Goal: Information Seeking & Learning: Learn about a topic

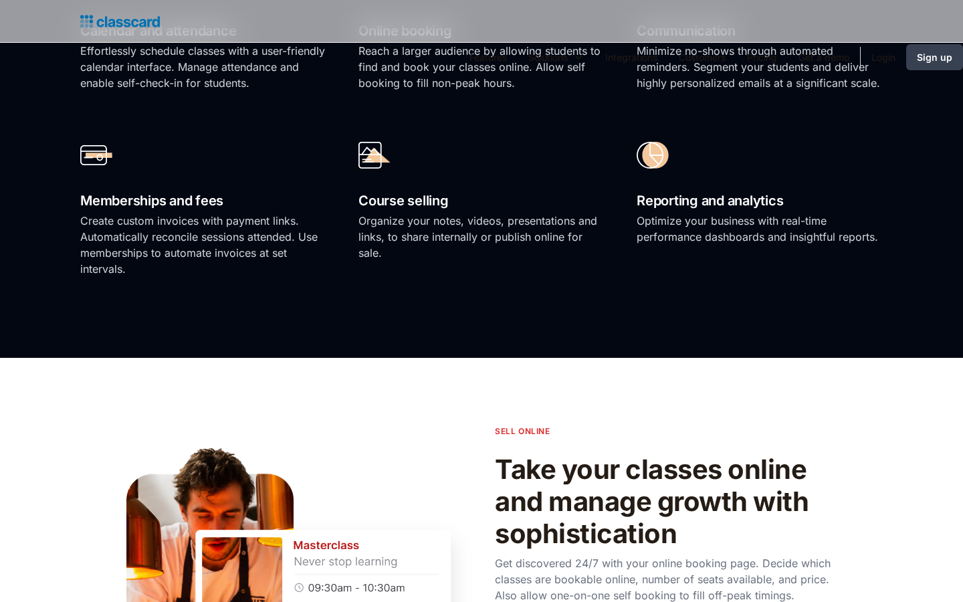
scroll to position [2166, 0]
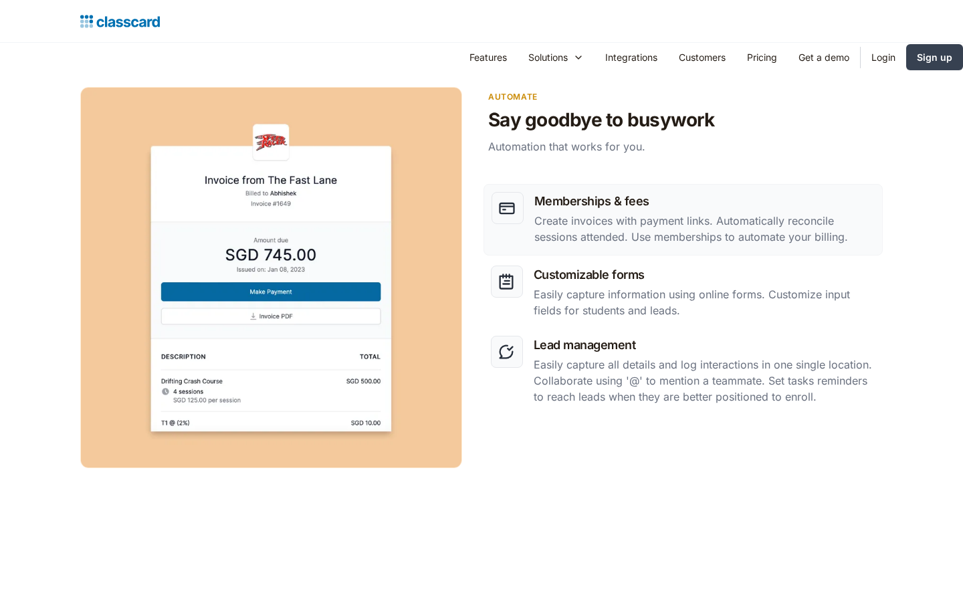
scroll to position [2166, 0]
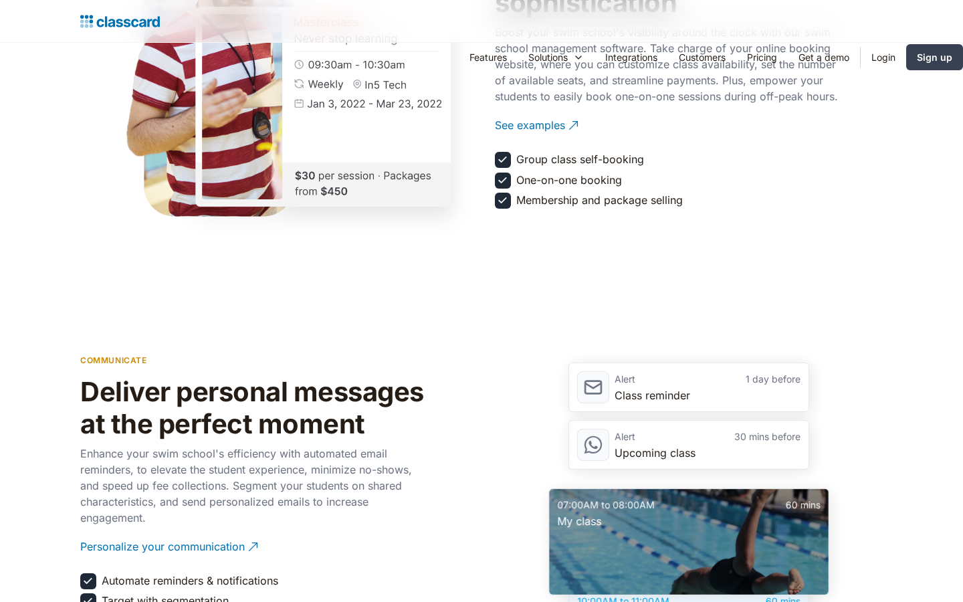
scroll to position [2166, 0]
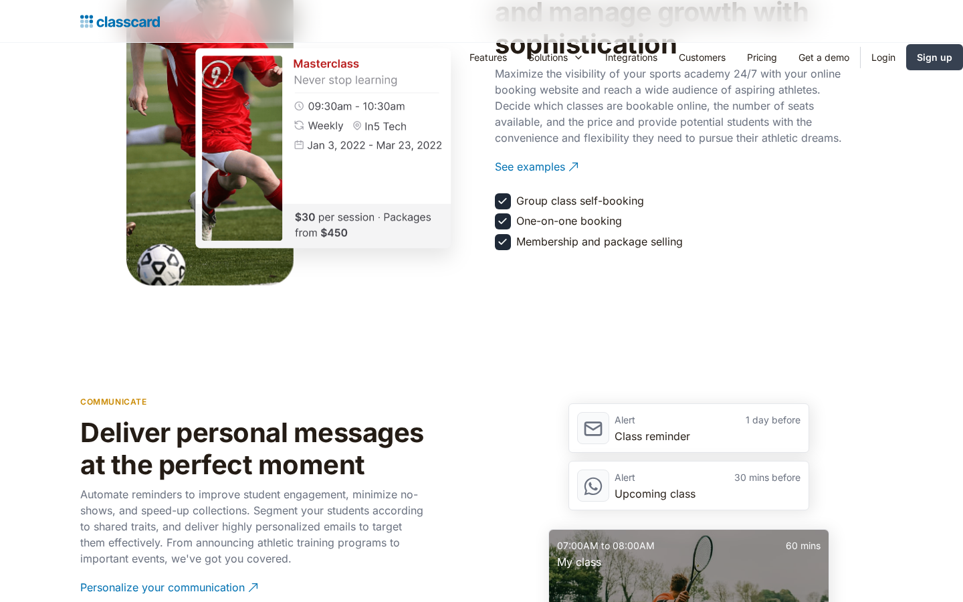
scroll to position [2166, 0]
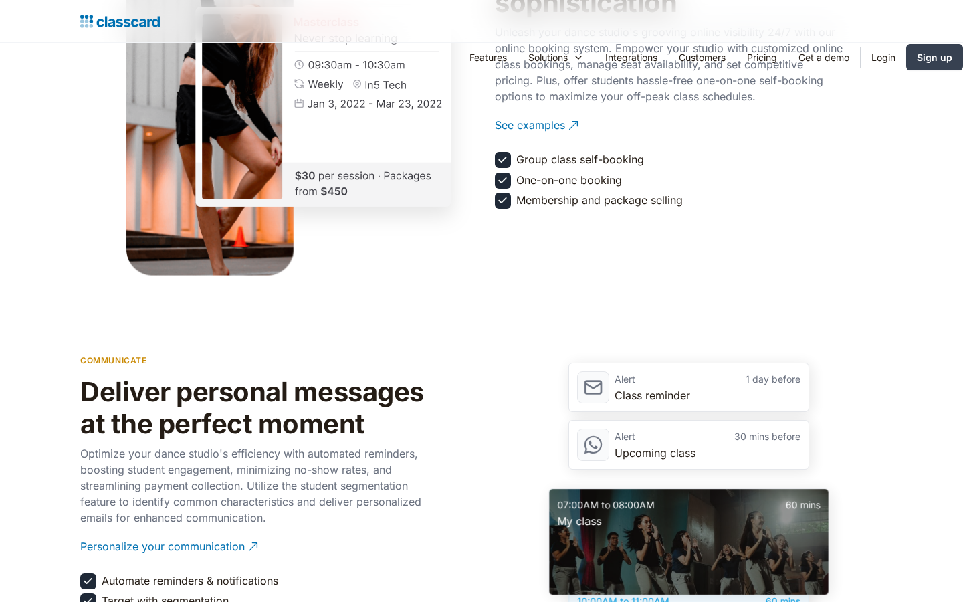
scroll to position [2166, 0]
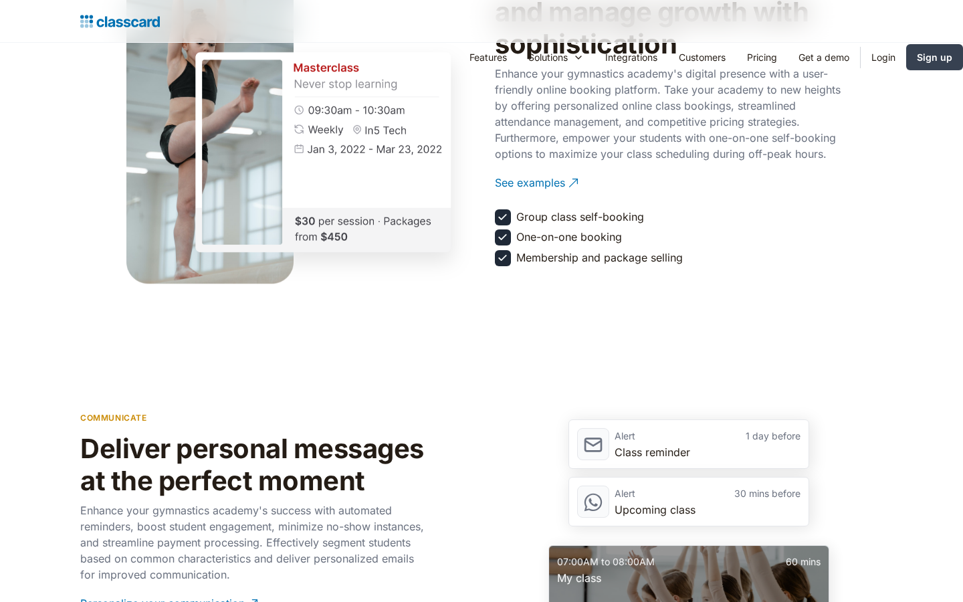
scroll to position [2166, 0]
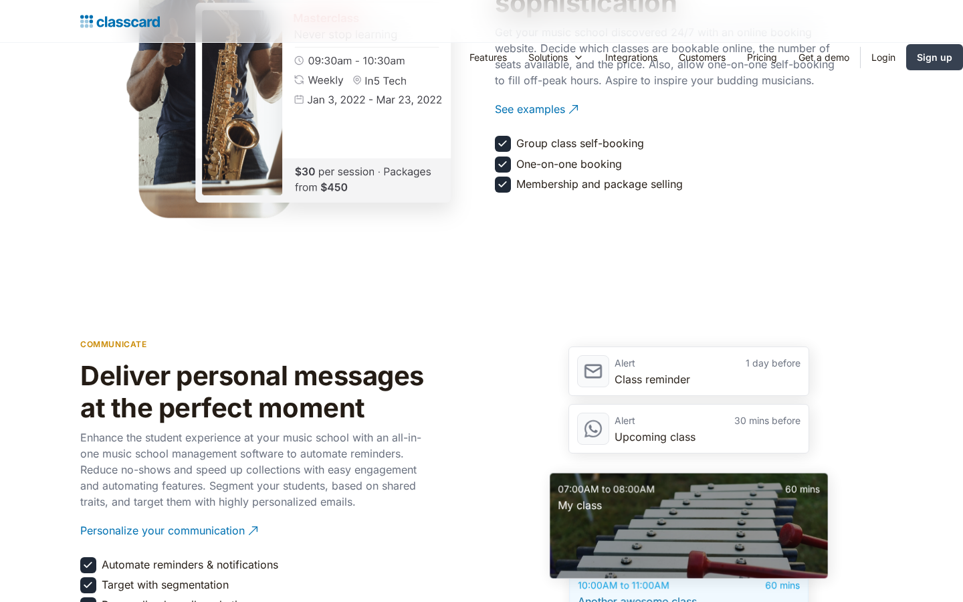
scroll to position [2166, 0]
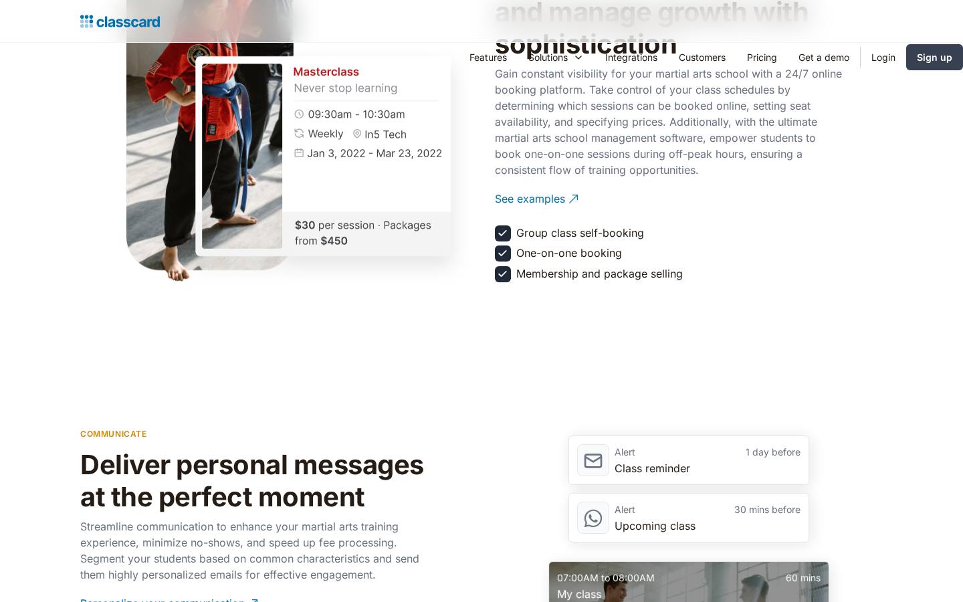
scroll to position [2166, 0]
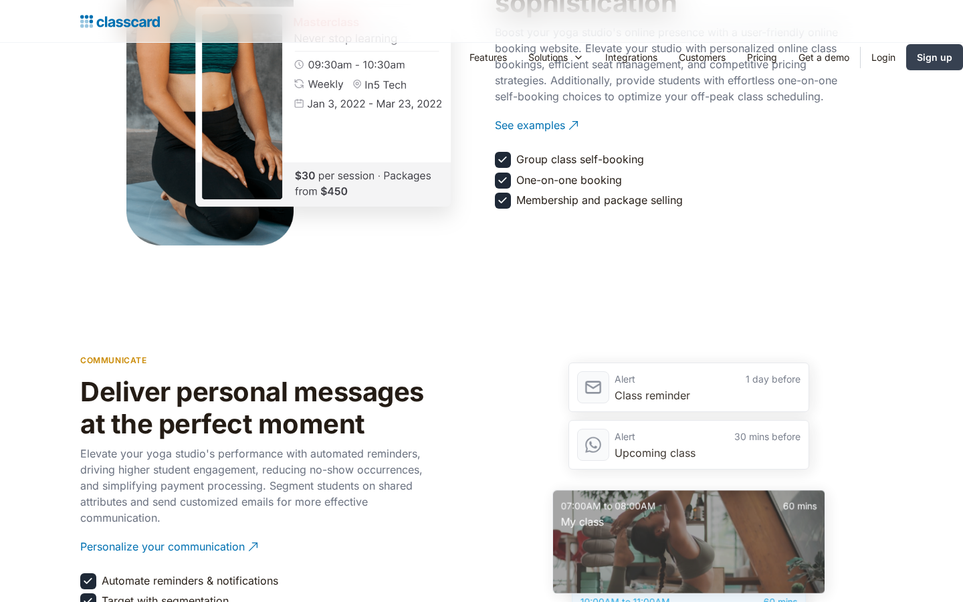
scroll to position [2166, 0]
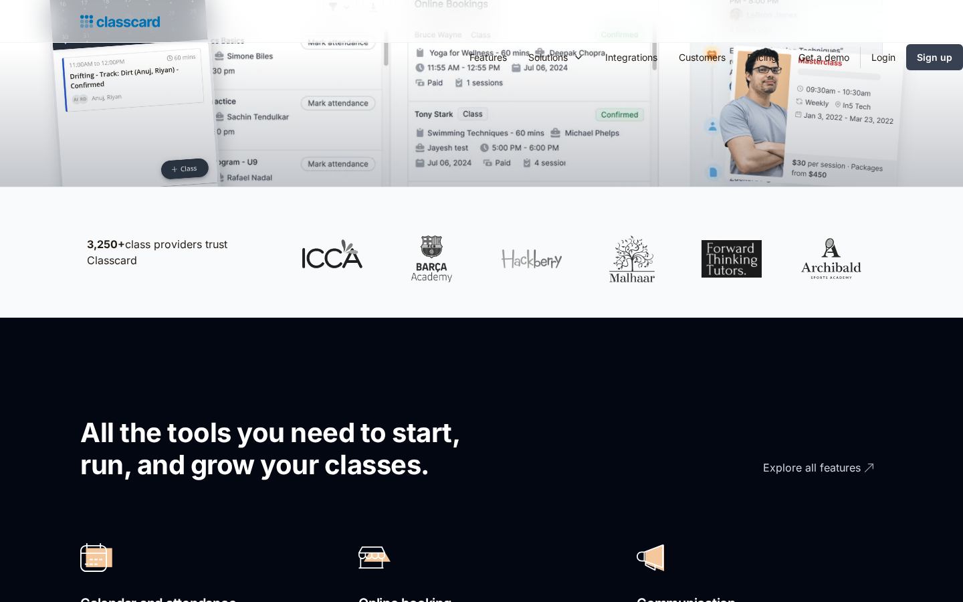
scroll to position [1104, 0]
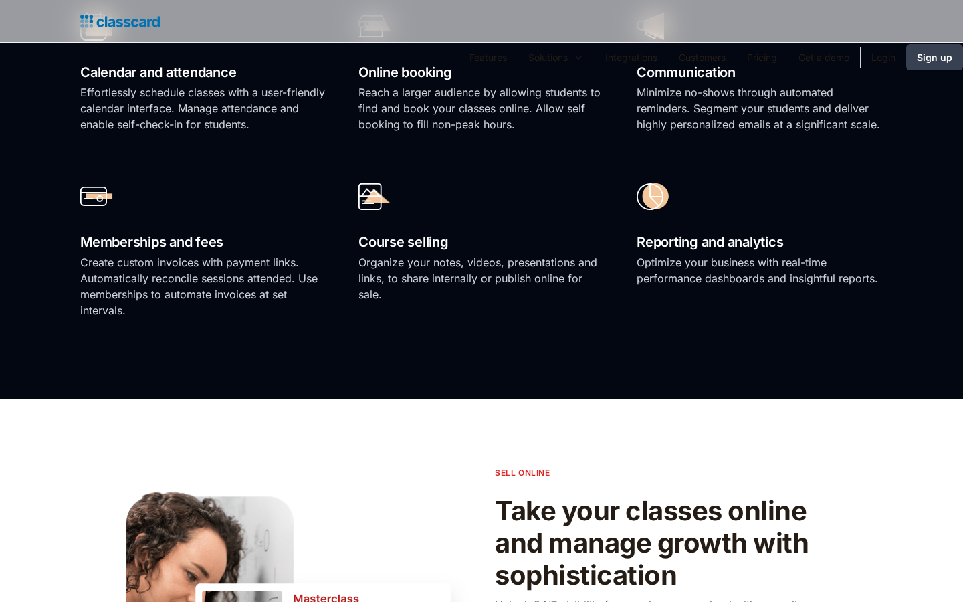
scroll to position [2166, 0]
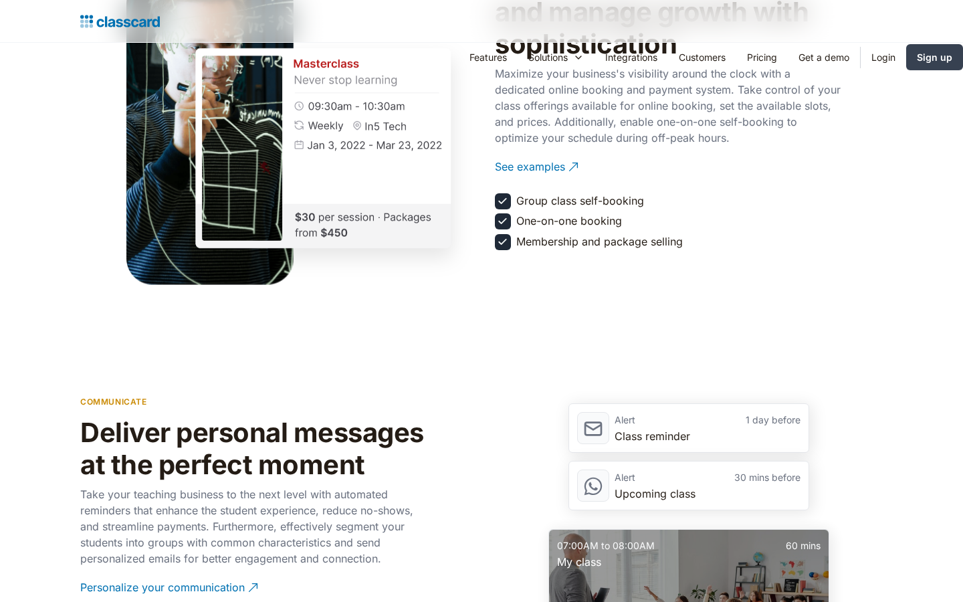
scroll to position [2166, 0]
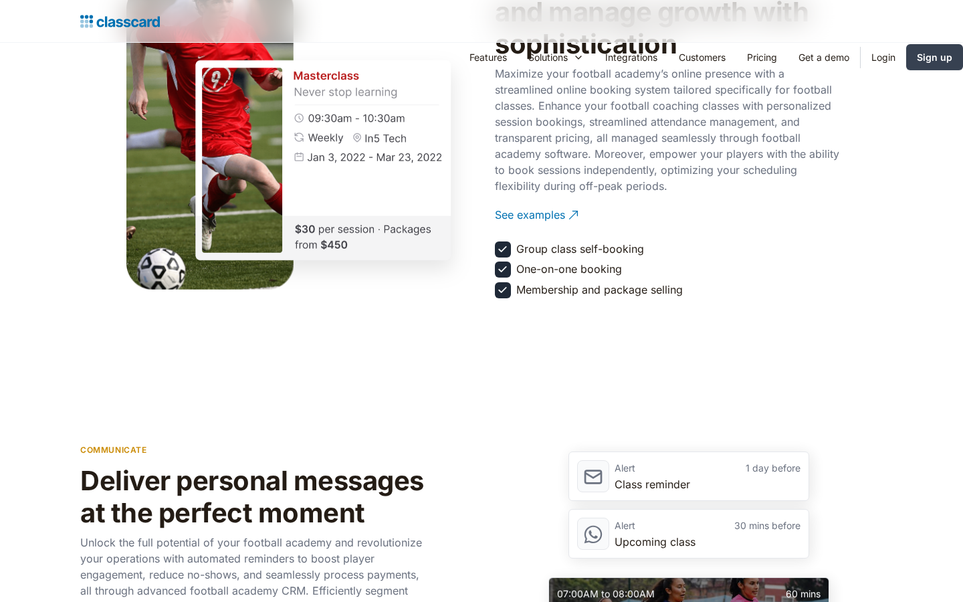
scroll to position [2166, 0]
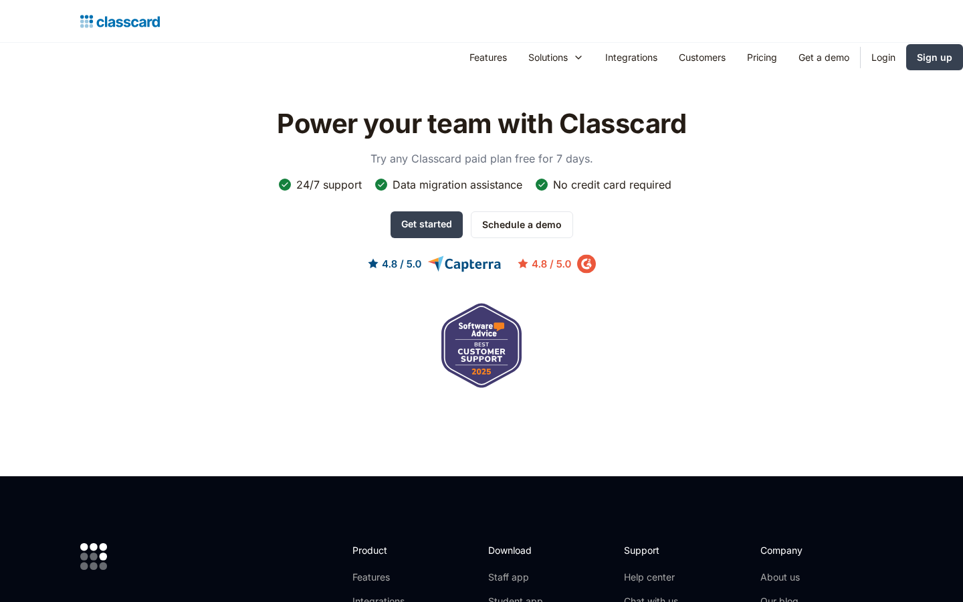
scroll to position [2000, 0]
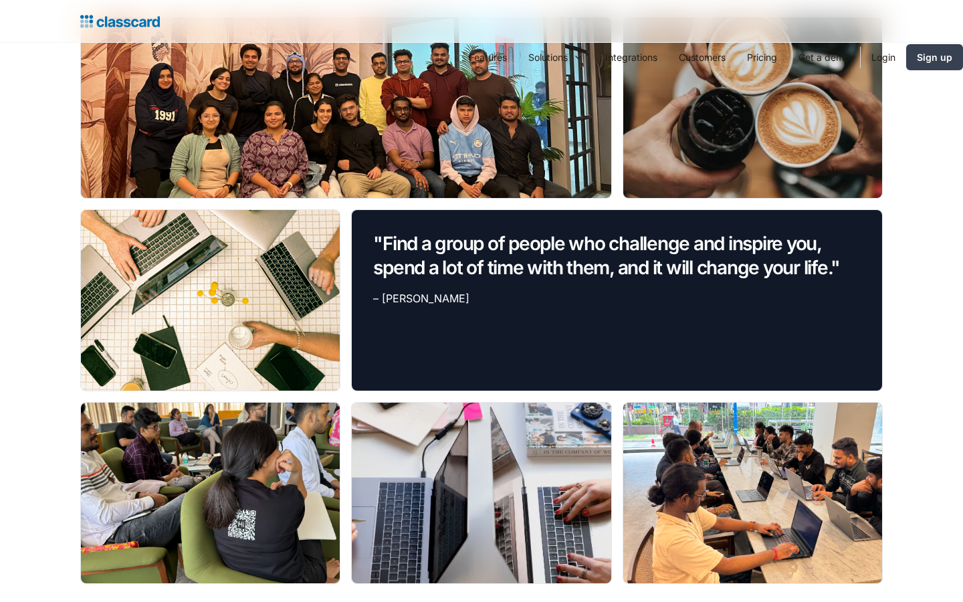
scroll to position [2166, 0]
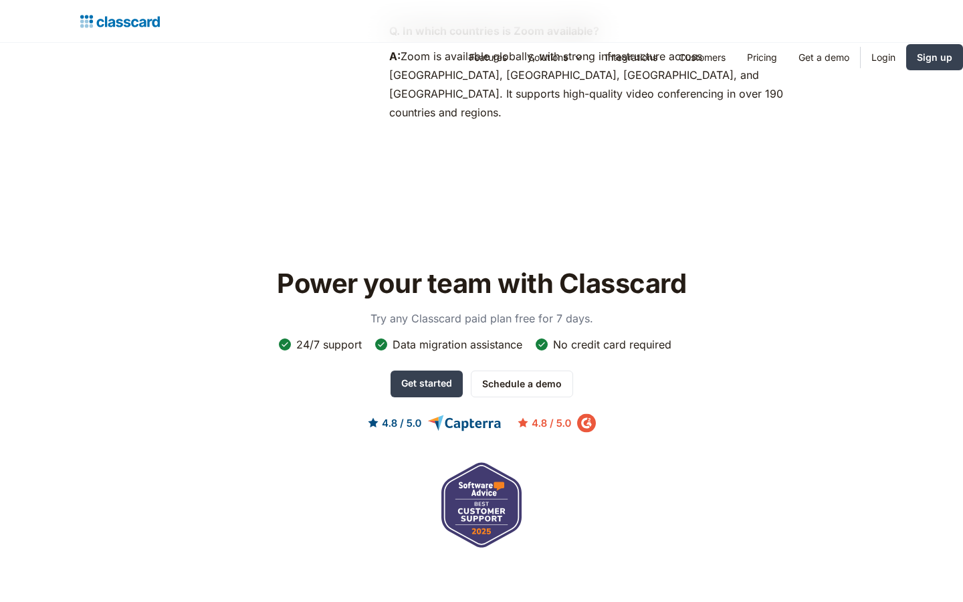
scroll to position [1610, 0]
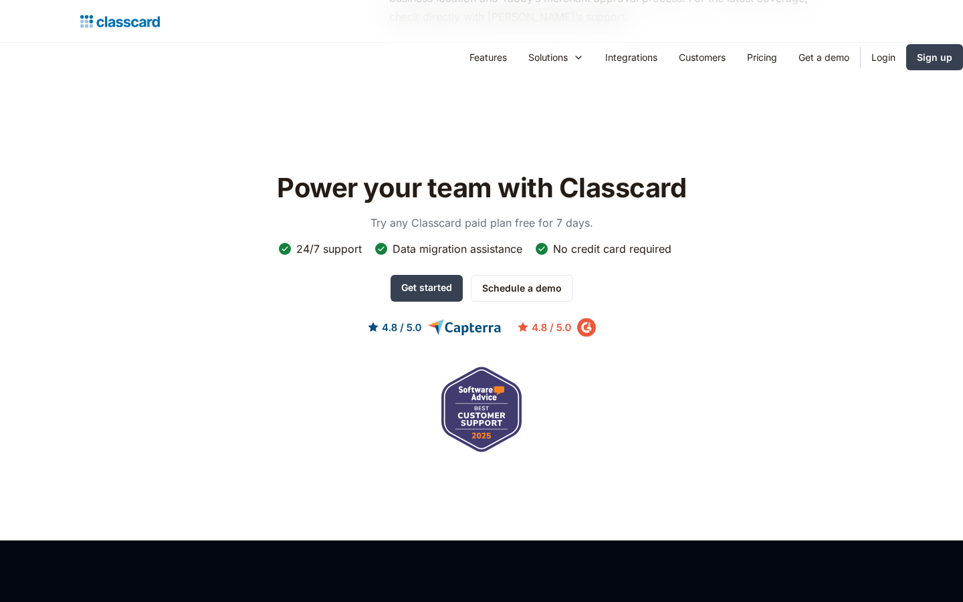
scroll to position [1515, 0]
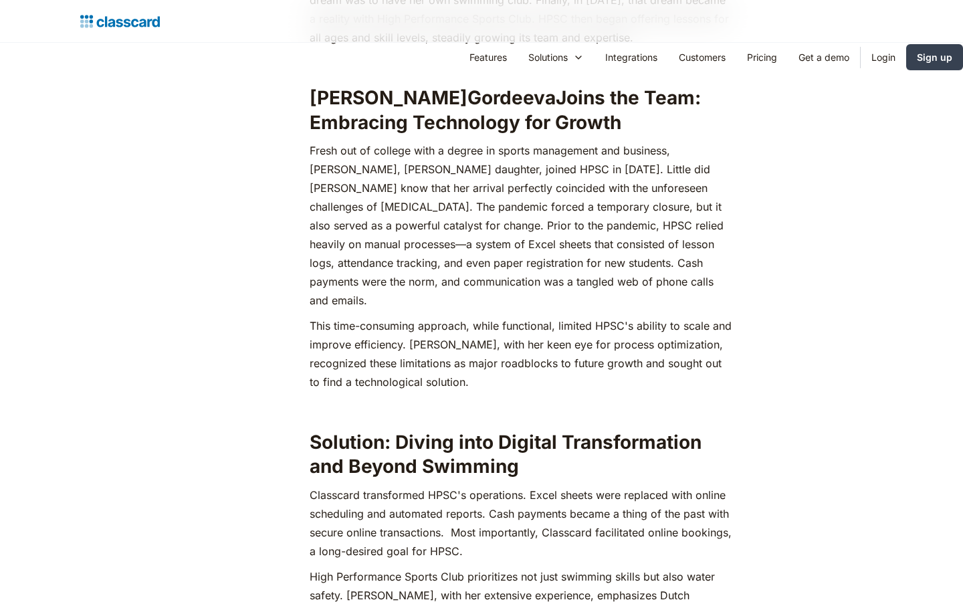
scroll to position [1635, 0]
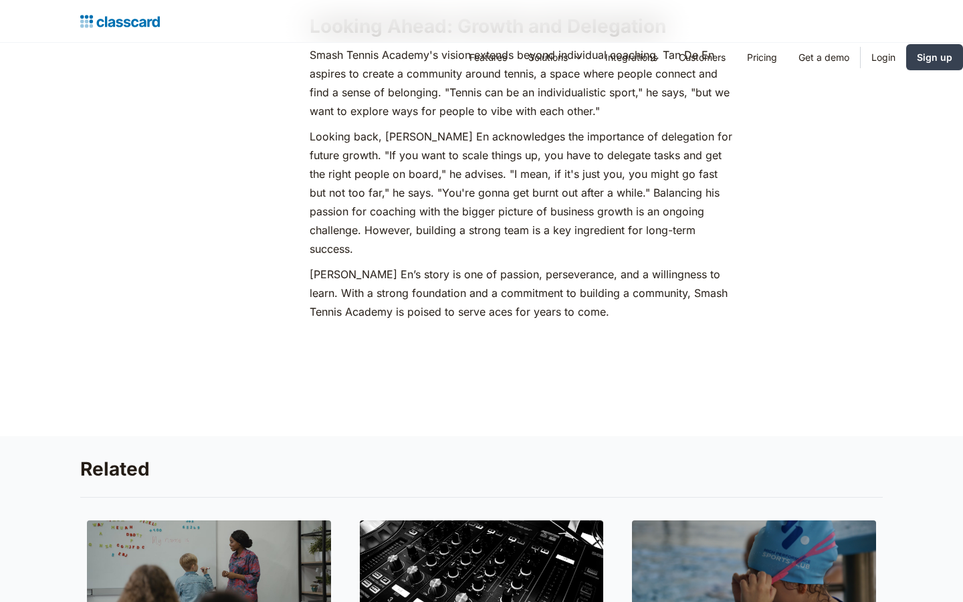
scroll to position [2166, 0]
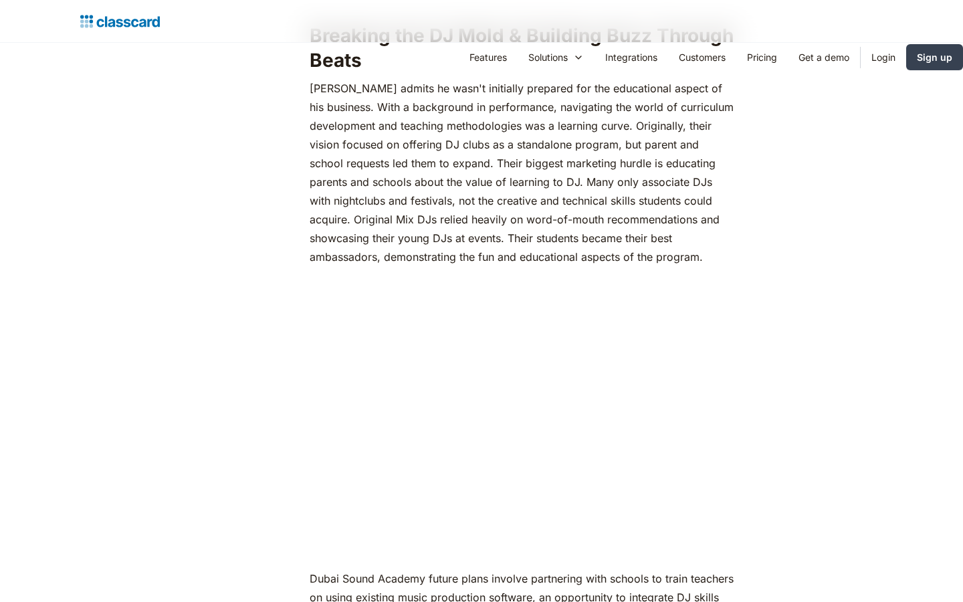
scroll to position [2166, 0]
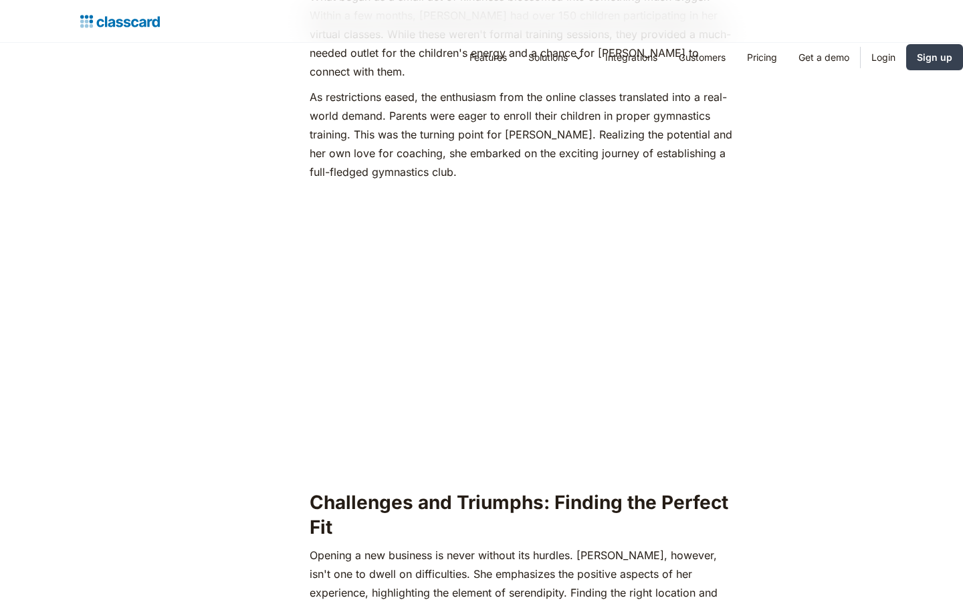
scroll to position [1635, 0]
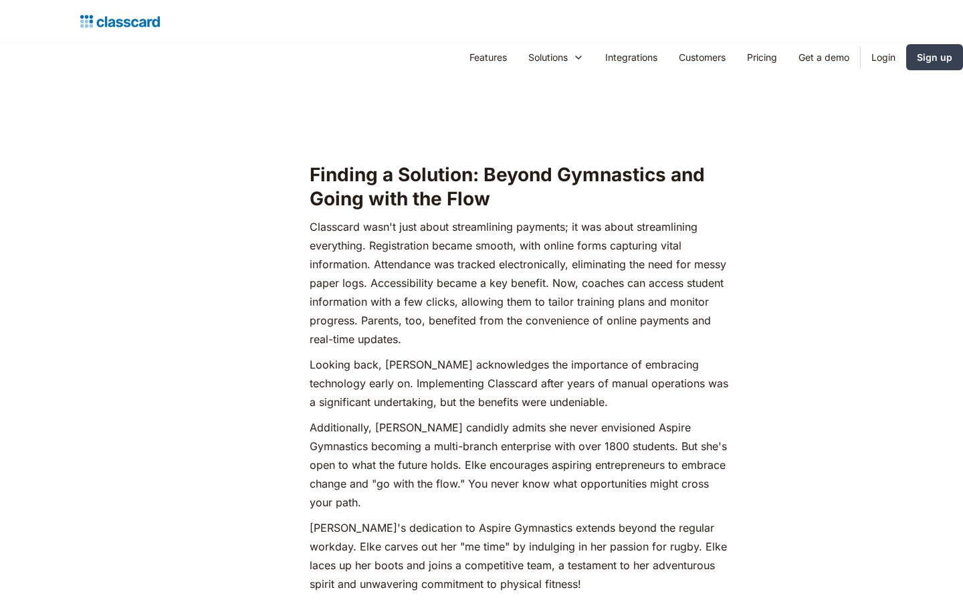
scroll to position [2166, 0]
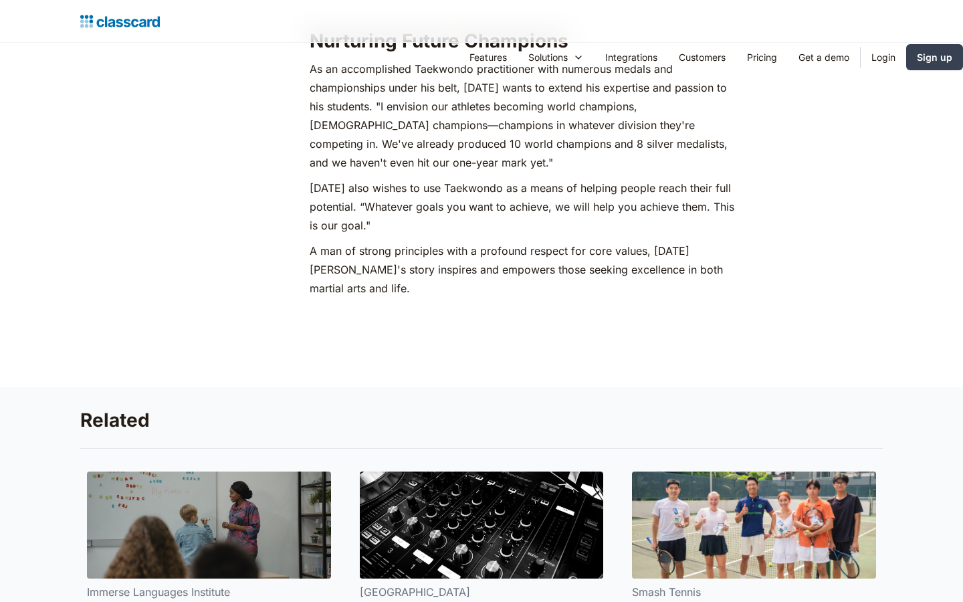
scroll to position [2166, 0]
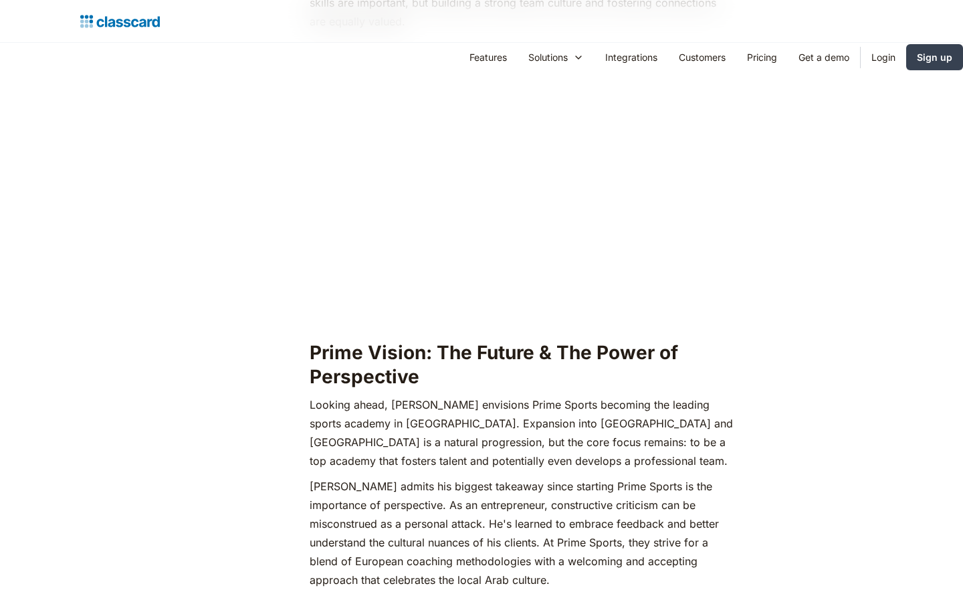
scroll to position [2166, 0]
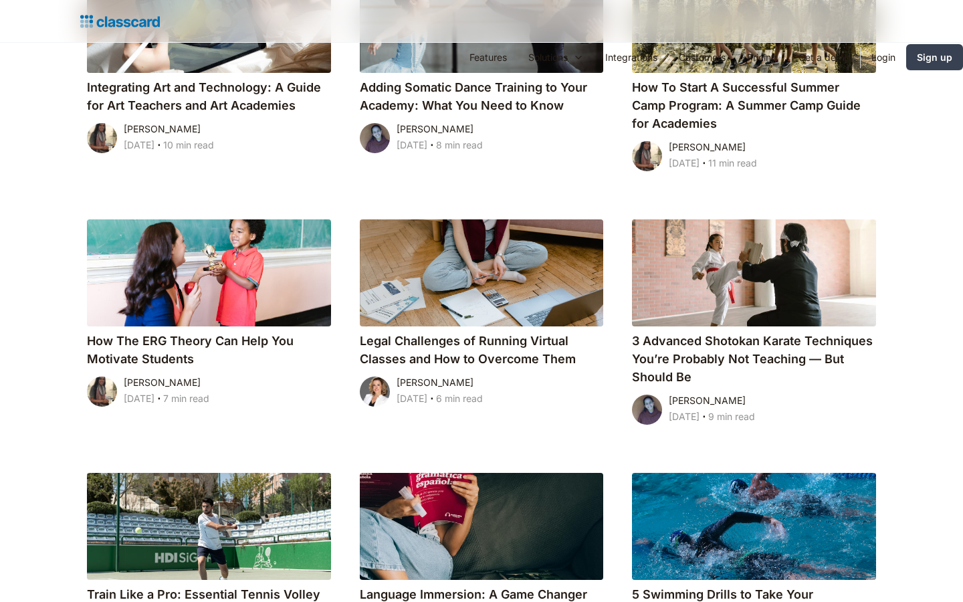
scroll to position [1635, 0]
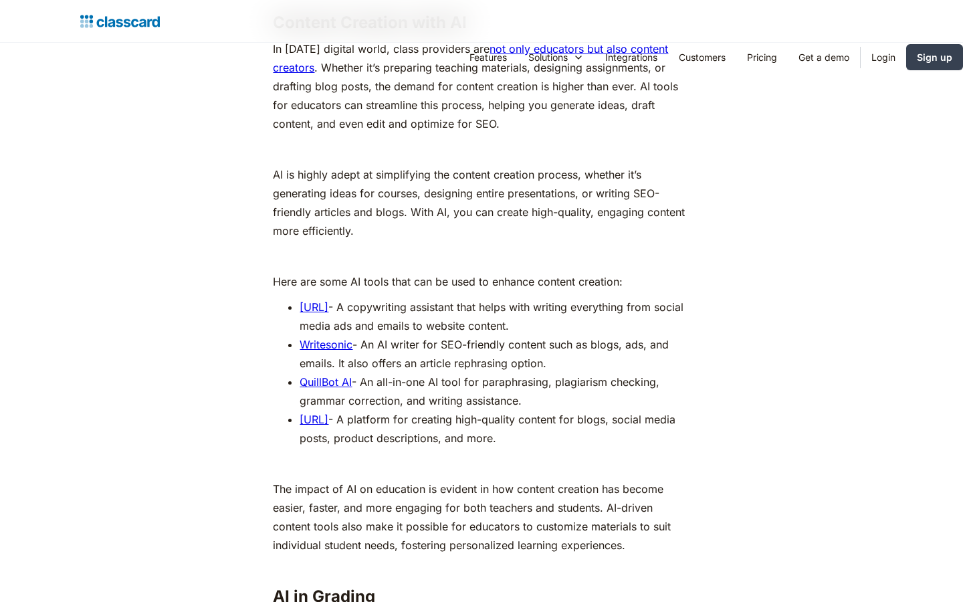
scroll to position [2166, 0]
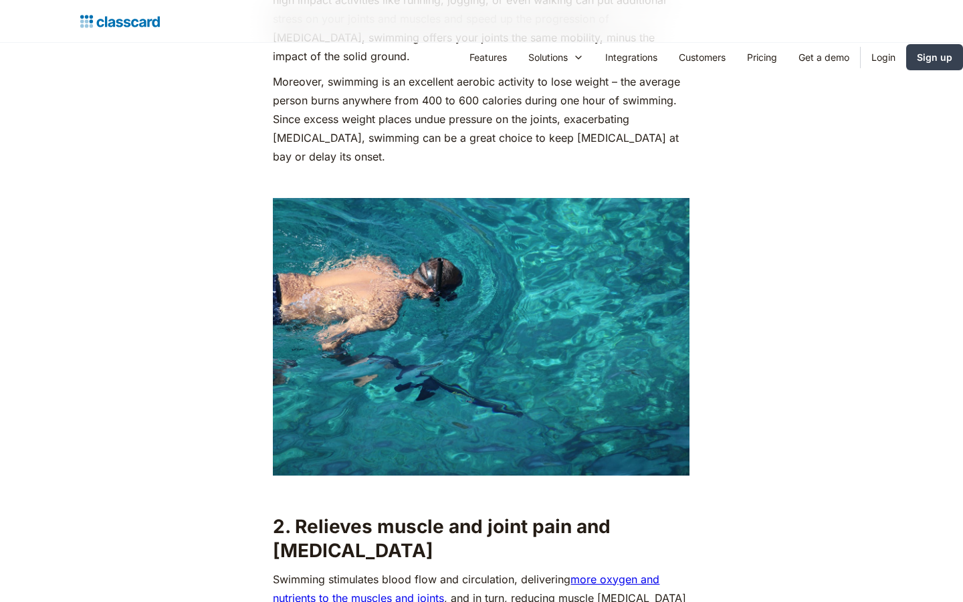
scroll to position [2166, 0]
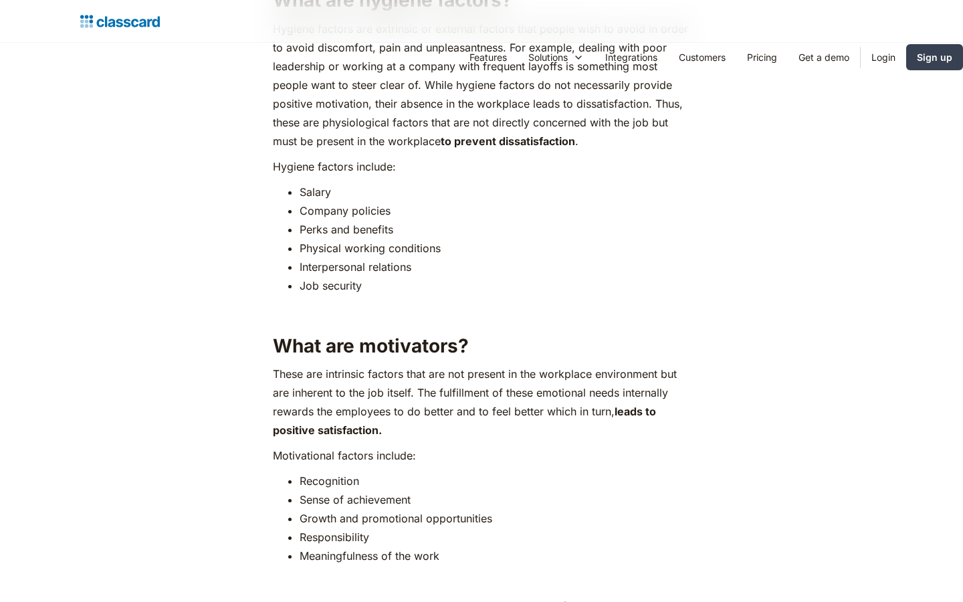
scroll to position [2737, 0]
